Goal: Navigation & Orientation: Find specific page/section

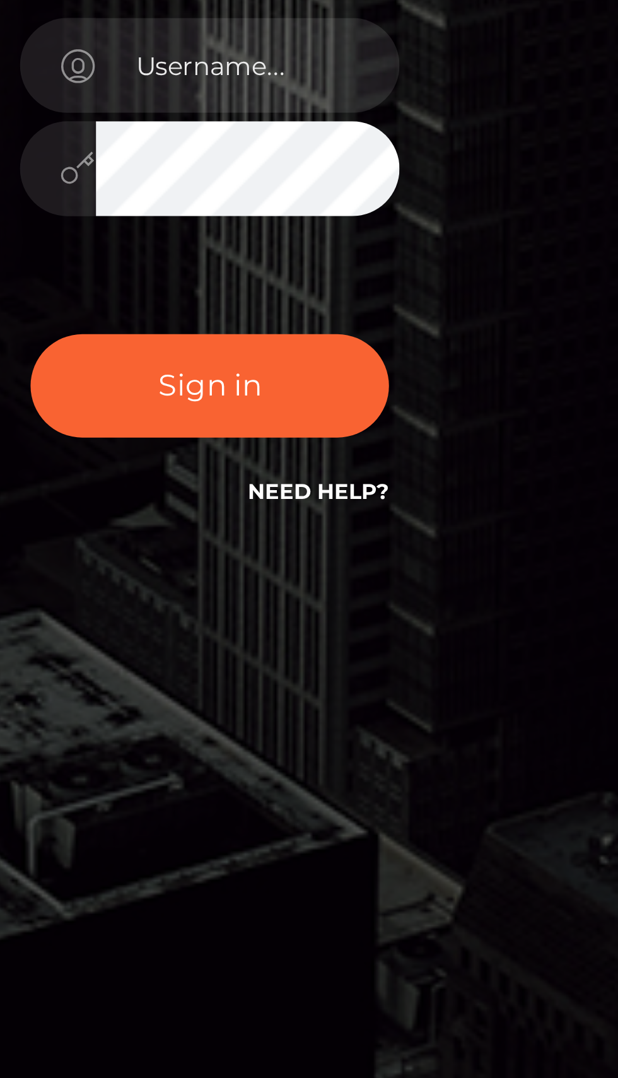
scroll to position [11, 0]
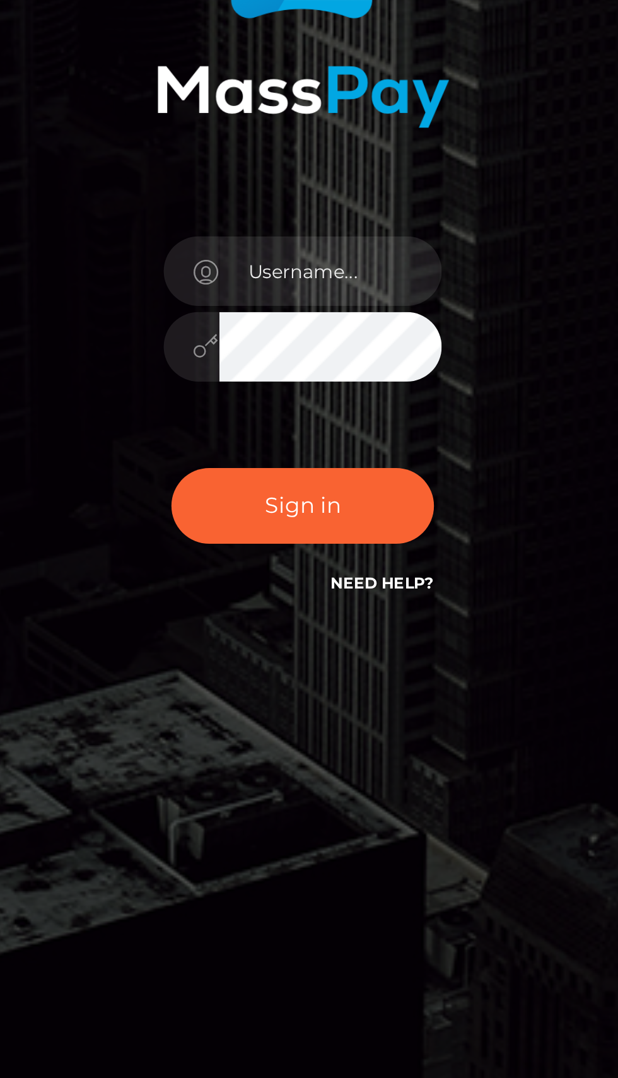
click at [337, 674] on link "Need Help?" at bounding box center [341, 670] width 42 height 8
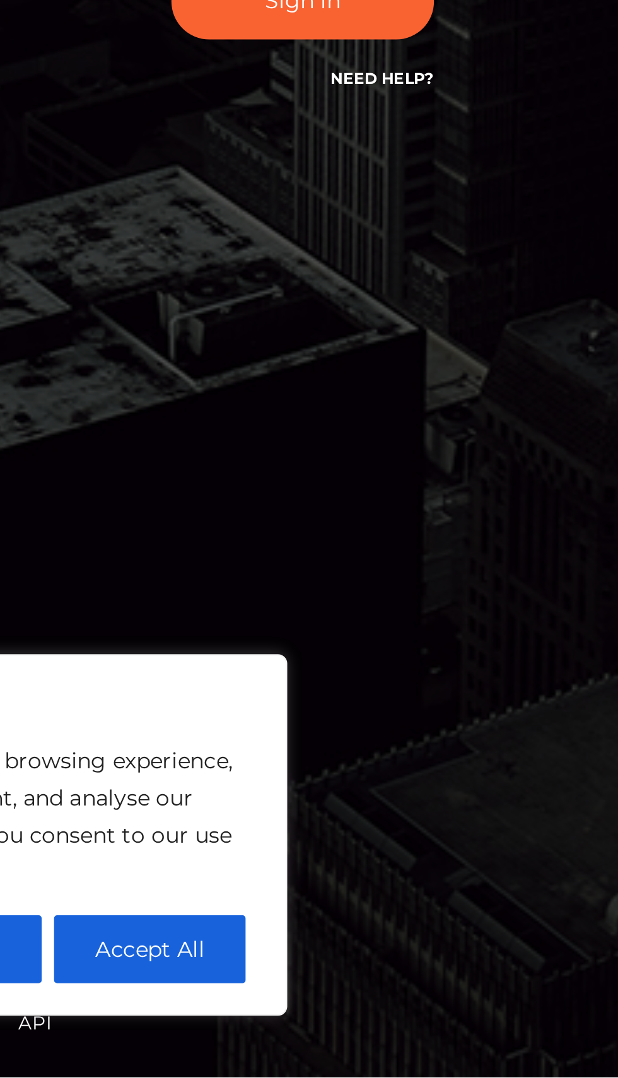
scroll to position [64, 0]
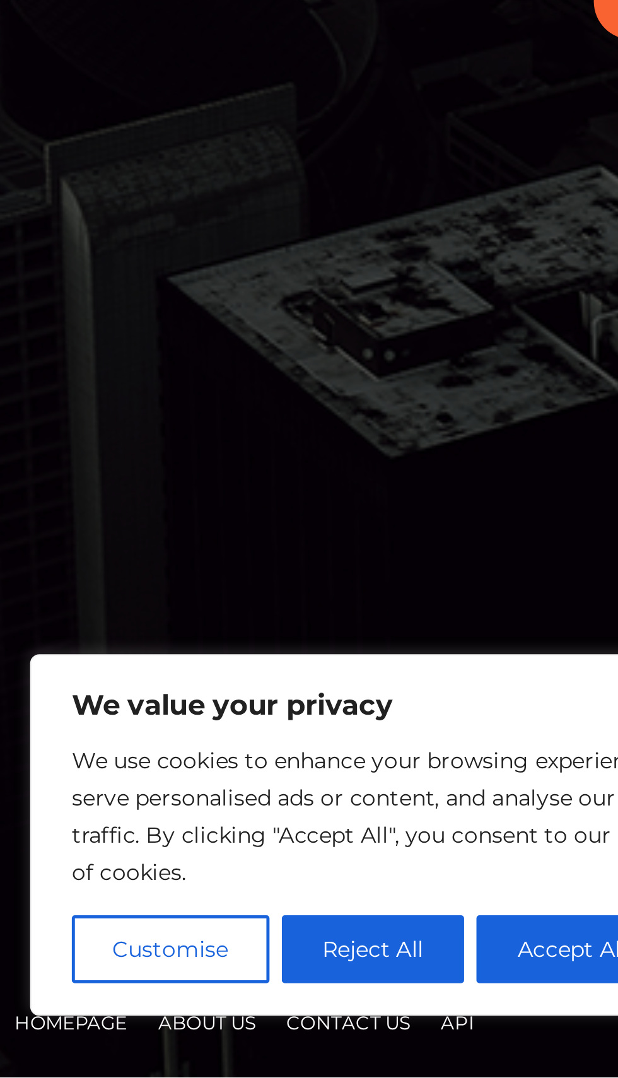
click at [233, 1029] on button "Accept All" at bounding box center [247, 1026] width 78 height 28
checkbox input "true"
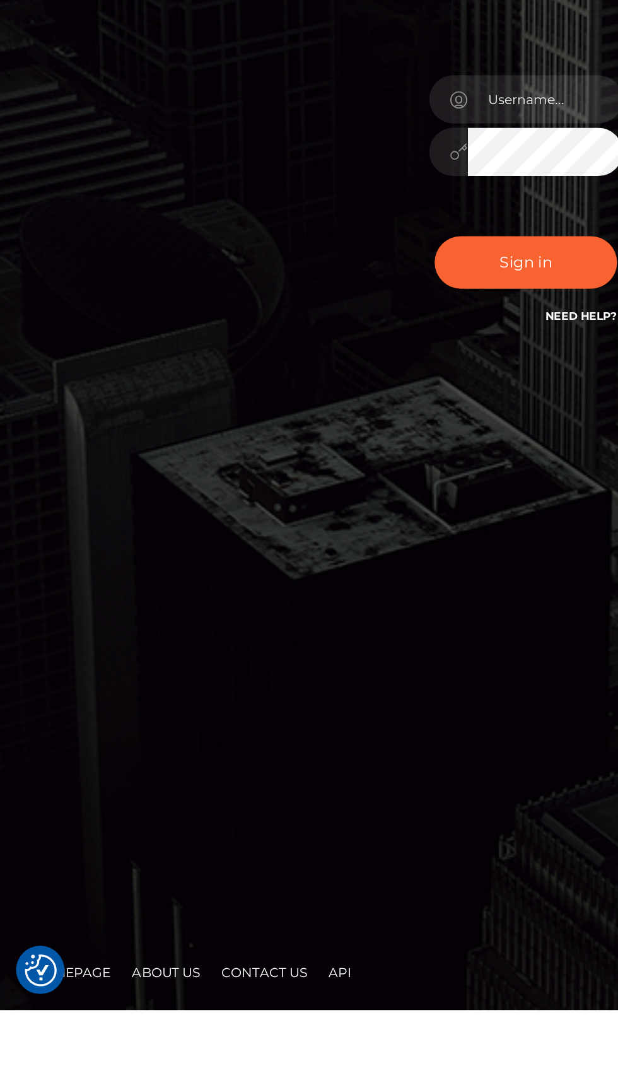
scroll to position [0, 0]
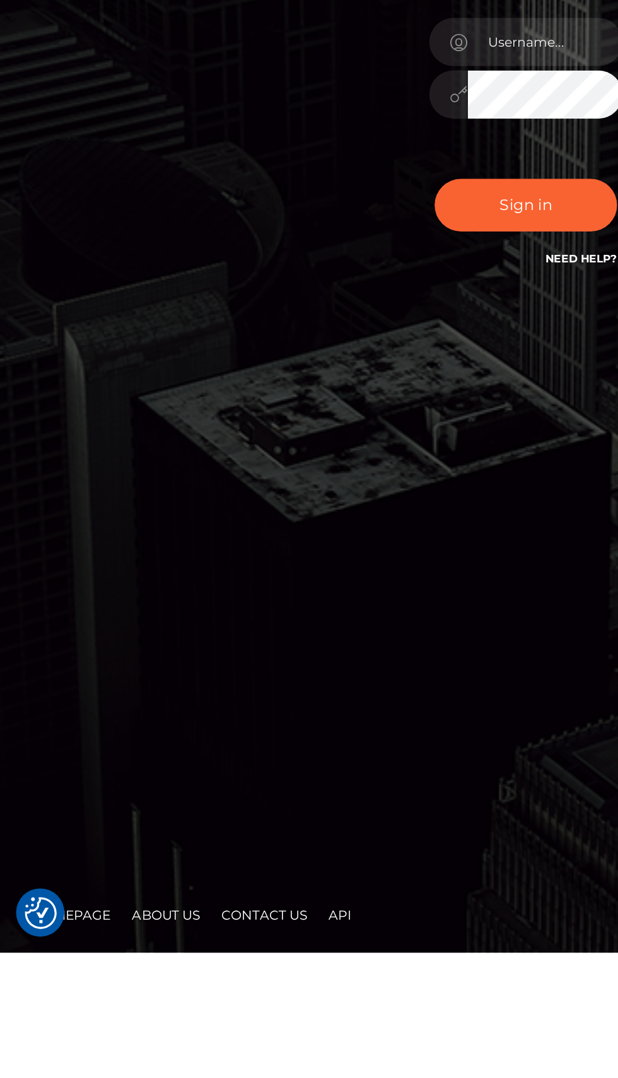
click at [26, 1064] on img "Consent Preferences" at bounding box center [24, 1054] width 19 height 19
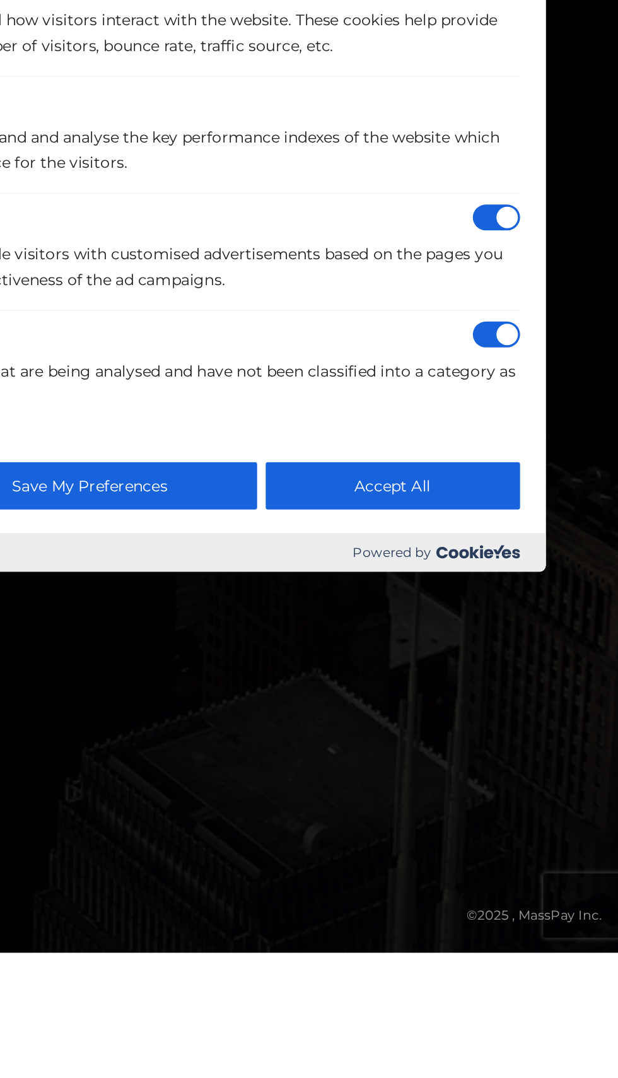
click at [515, 818] on button "Accept All" at bounding box center [486, 804] width 150 height 28
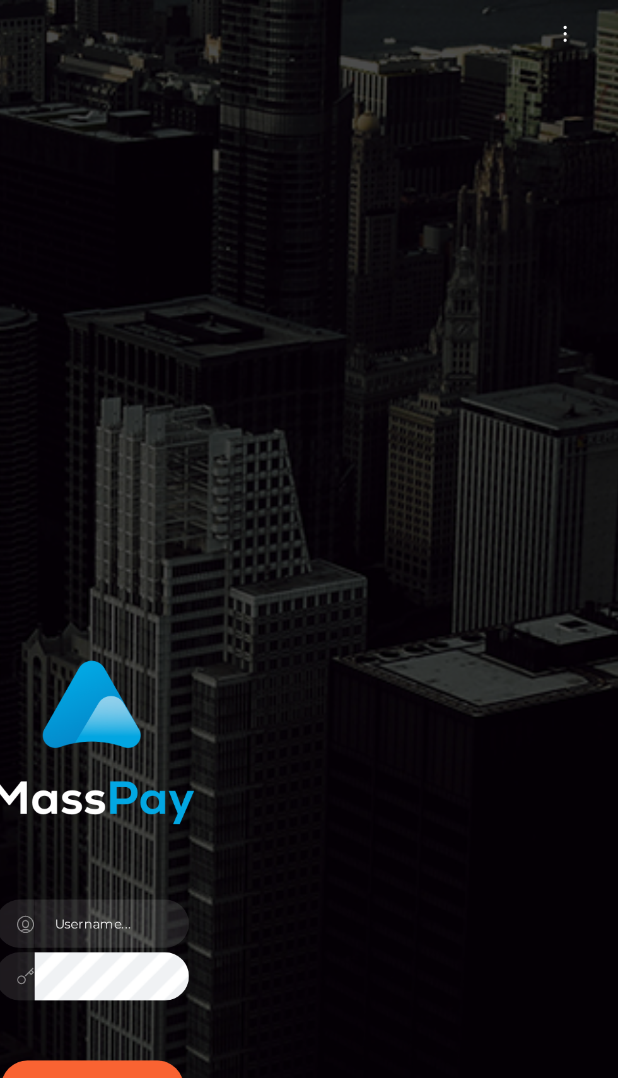
click at [587, 20] on span "Toggle navigation" at bounding box center [587, 20] width 2 height 2
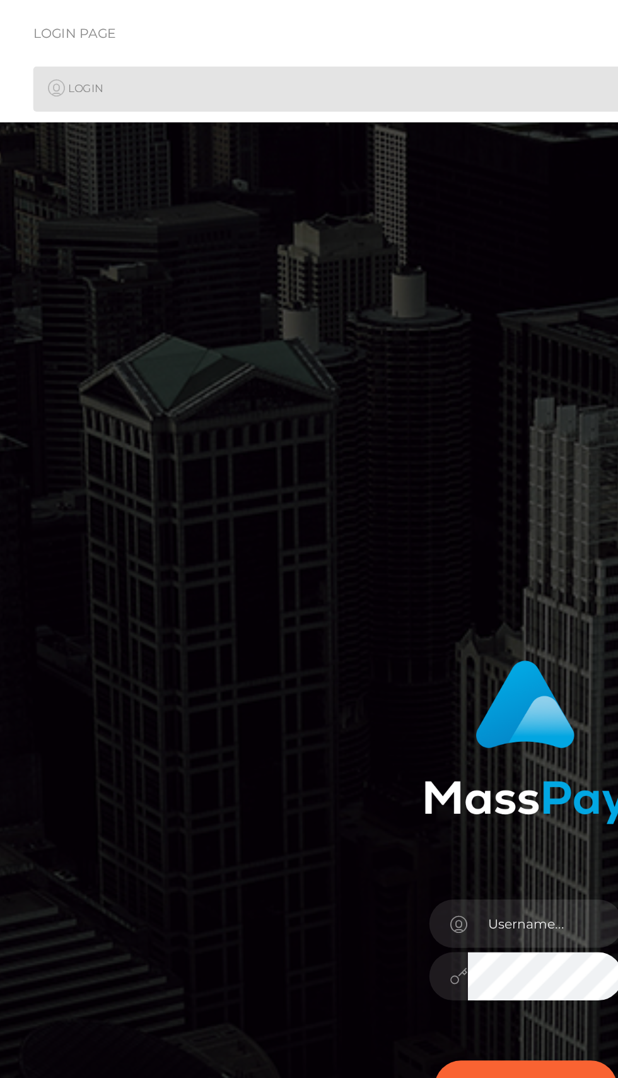
click at [276, 21] on div "Login Page Login" at bounding box center [309, 35] width 598 height 59
click at [278, 50] on link "Login" at bounding box center [308, 52] width 577 height 26
